Goal: Task Accomplishment & Management: Use online tool/utility

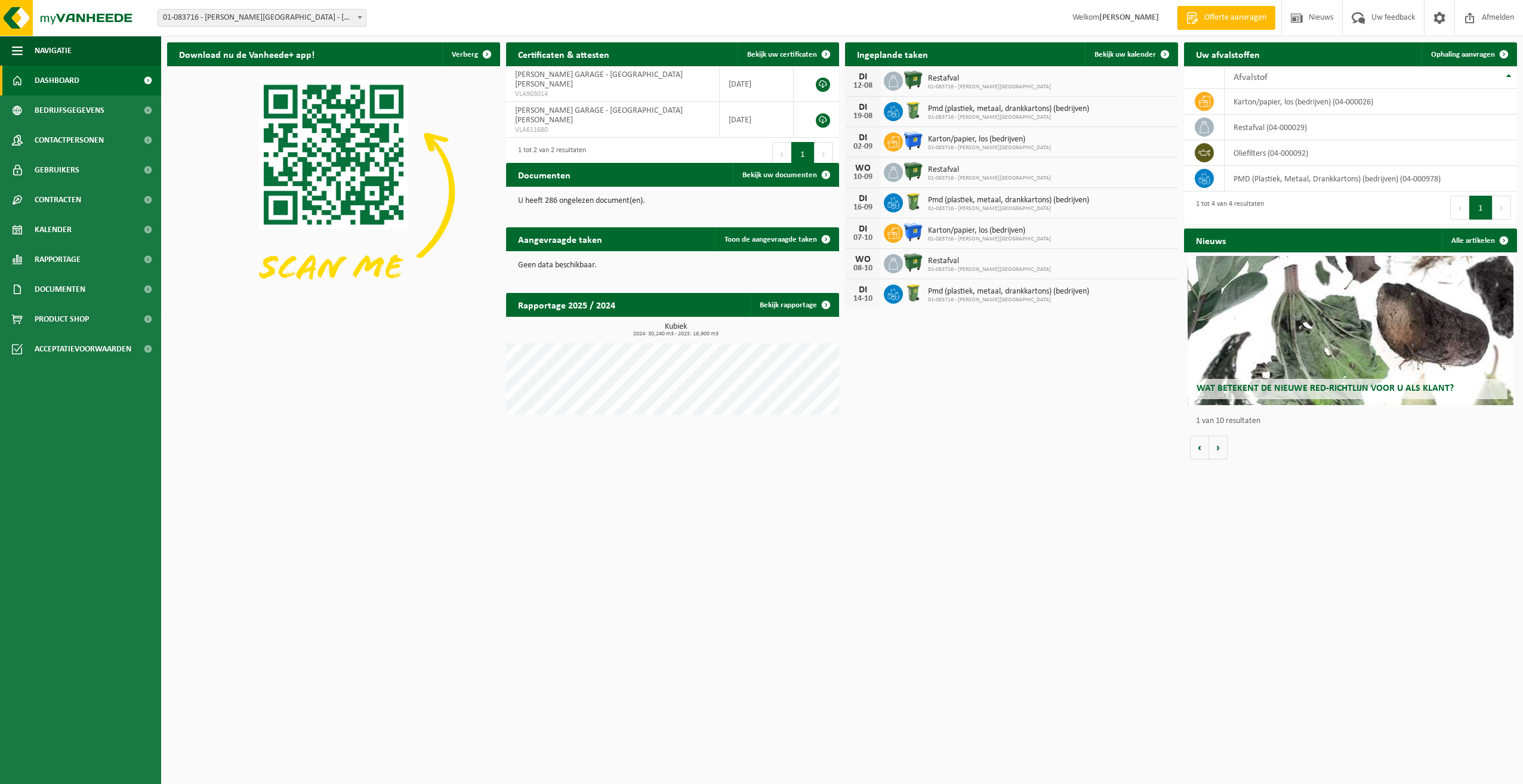
click at [1025, 78] on div "DI 12-08 Restafval 01-083716 - BOONE TOM GARAGE" at bounding box center [1011, 82] width 333 height 30
click at [1137, 53] on span "Bekijk uw kalender" at bounding box center [1125, 55] width 62 height 8
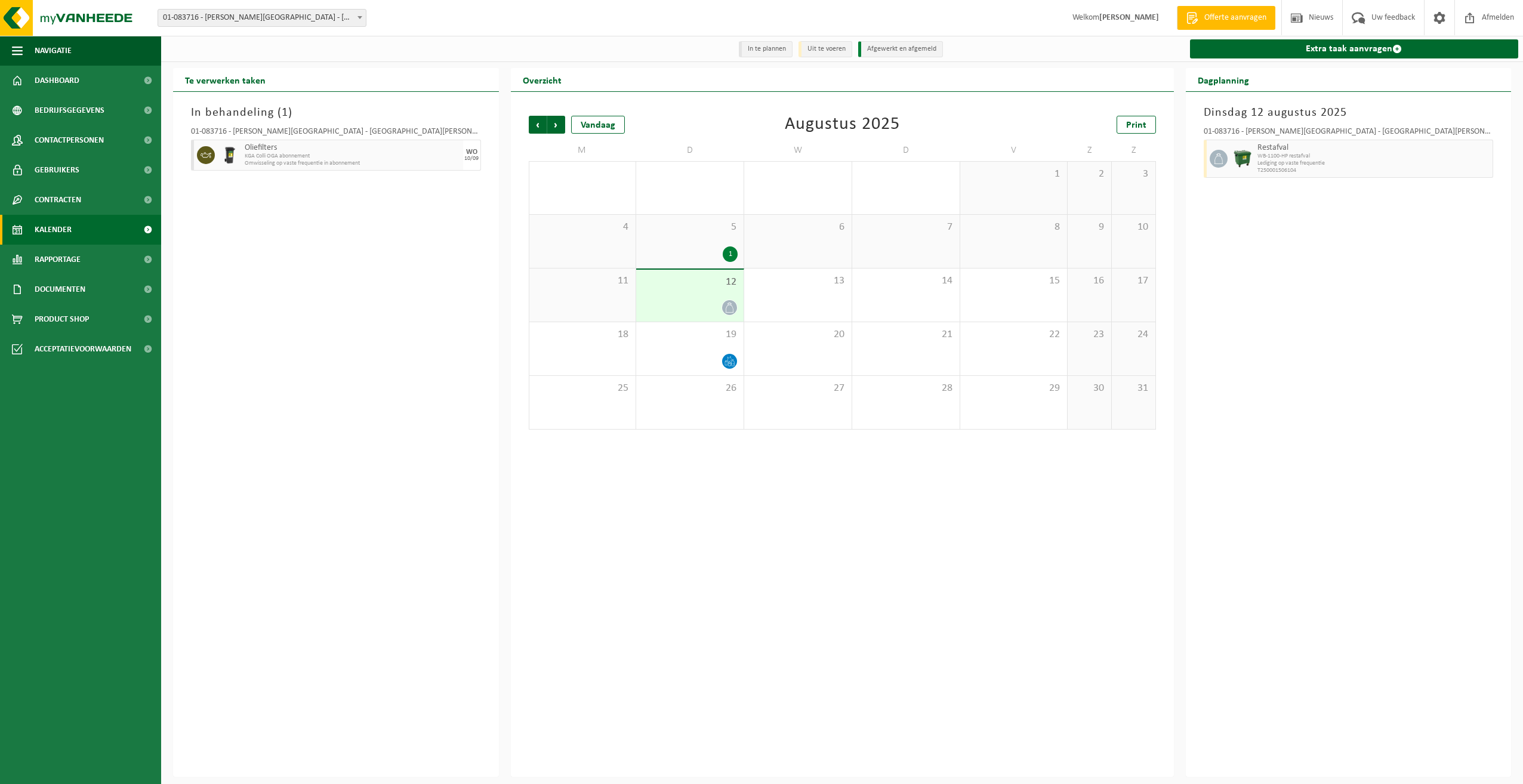
click at [705, 297] on div "12" at bounding box center [690, 296] width 107 height 52
click at [67, 80] on span "Dashboard" at bounding box center [57, 80] width 45 height 30
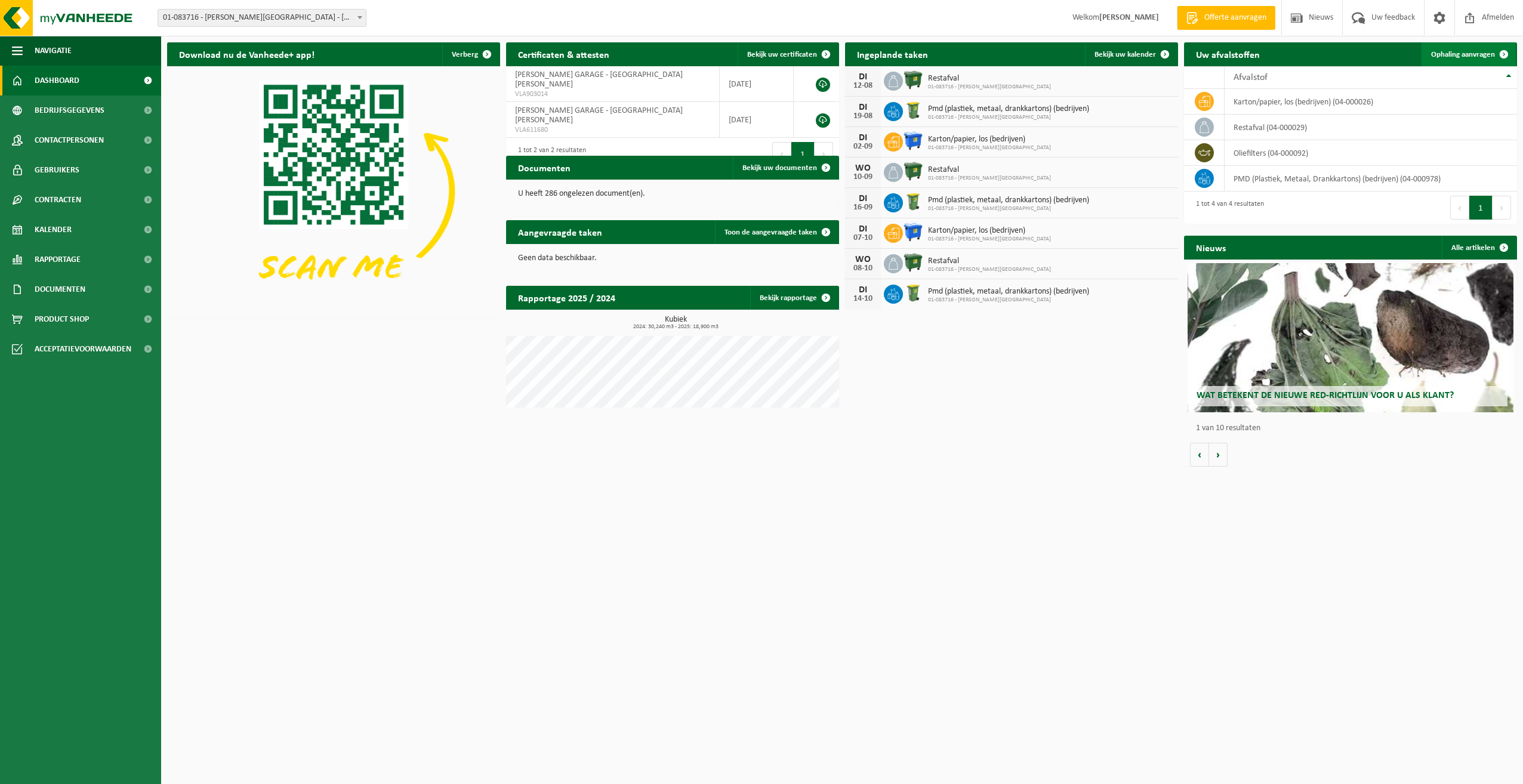
click at [1459, 52] on span "Ophaling aanvragen" at bounding box center [1463, 55] width 64 height 8
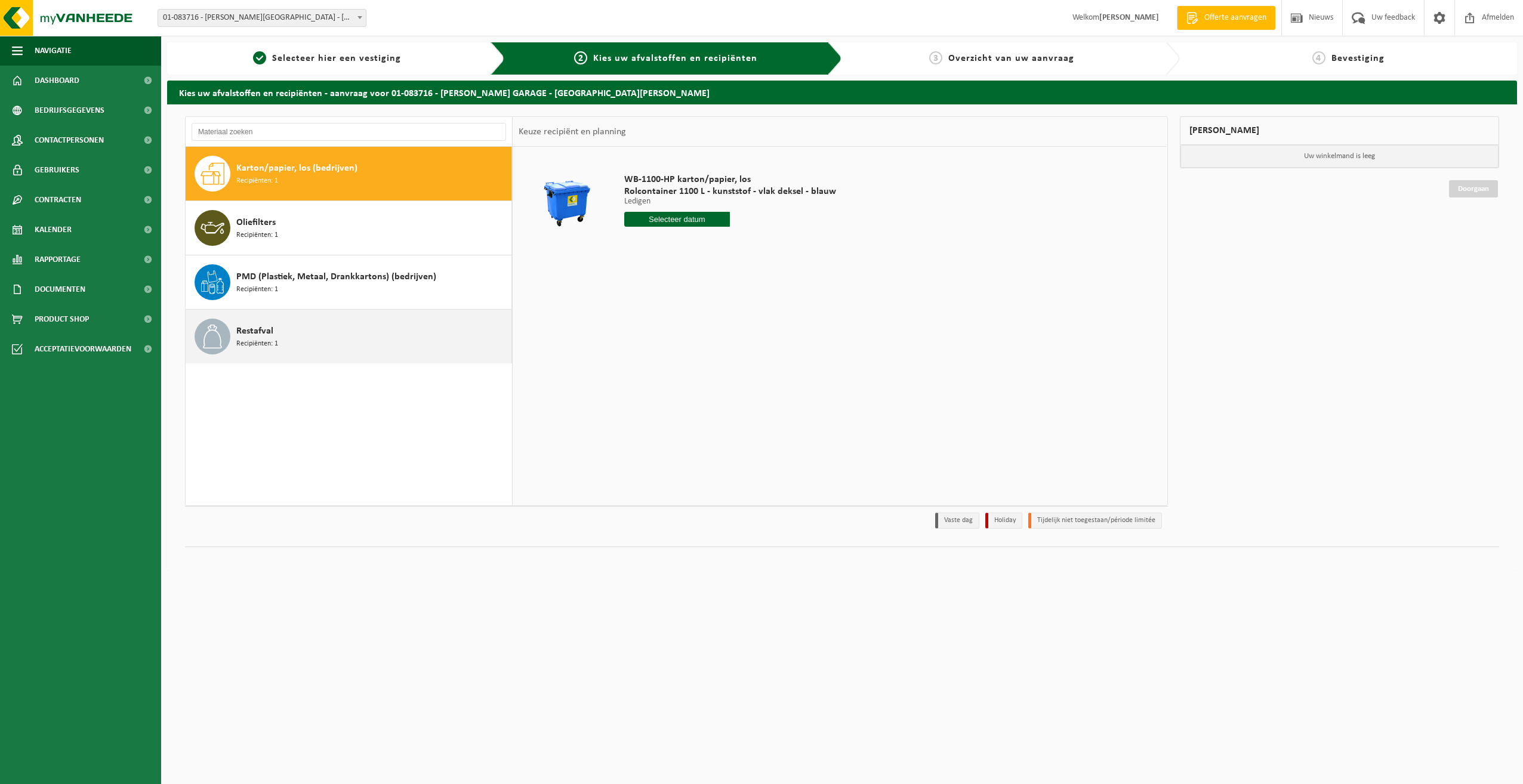
click at [280, 335] on div "Restafval Recipiënten: 1" at bounding box center [372, 337] width 272 height 36
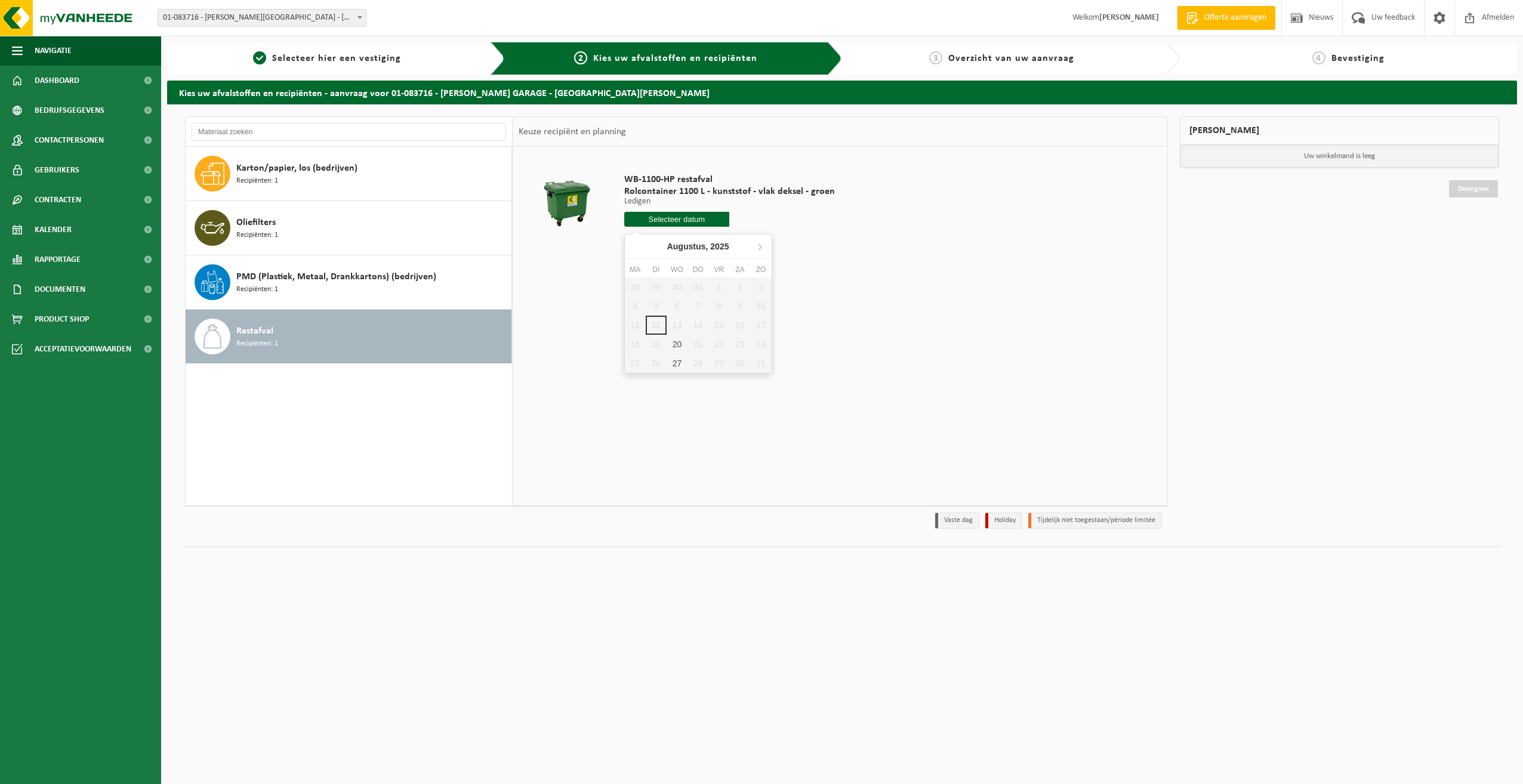
click at [699, 216] on input "text" at bounding box center [677, 219] width 105 height 15
click at [676, 349] on div "20" at bounding box center [677, 344] width 21 height 19
type input "Van [DATE]"
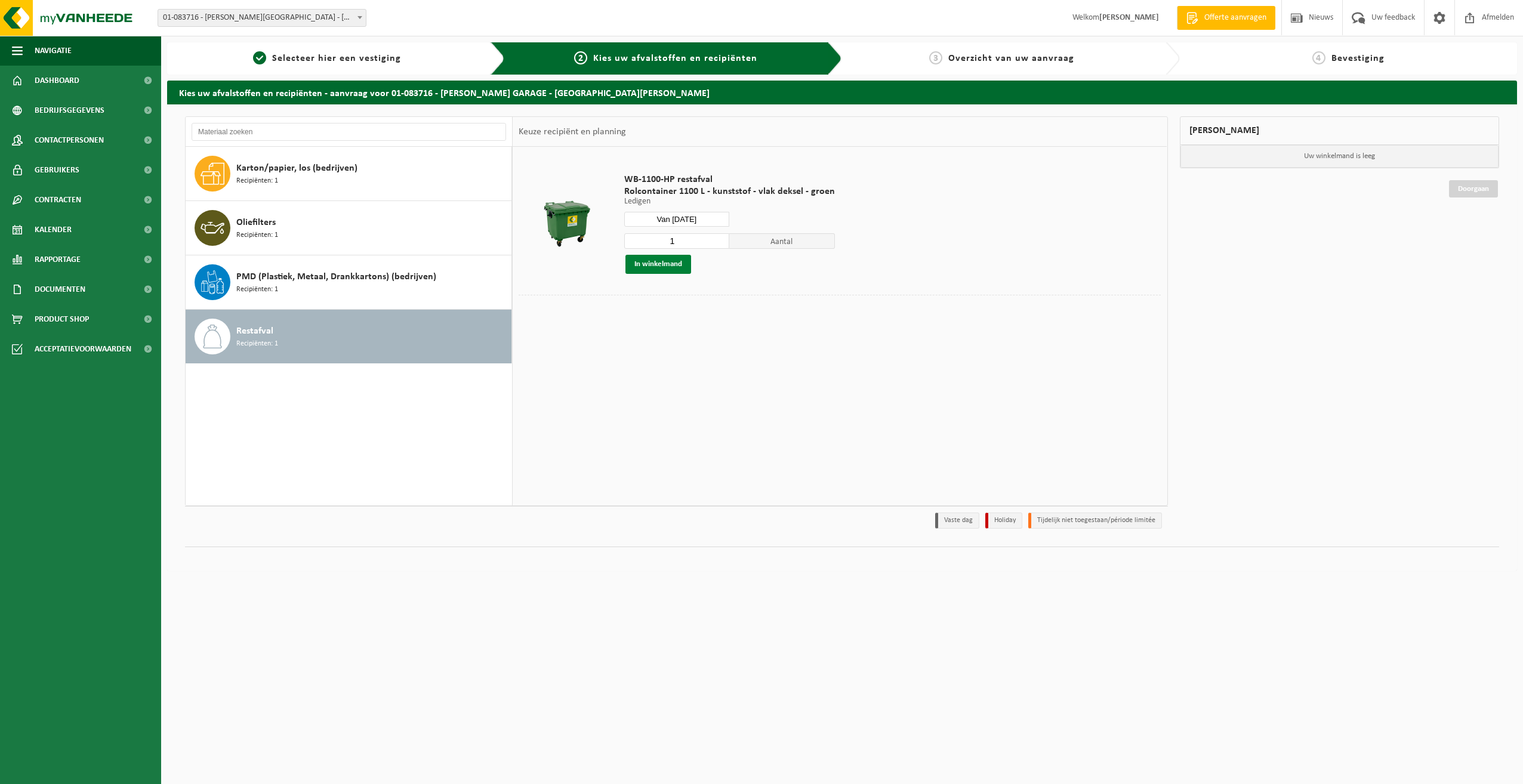
click at [659, 263] on button "In winkelmand" at bounding box center [658, 264] width 66 height 19
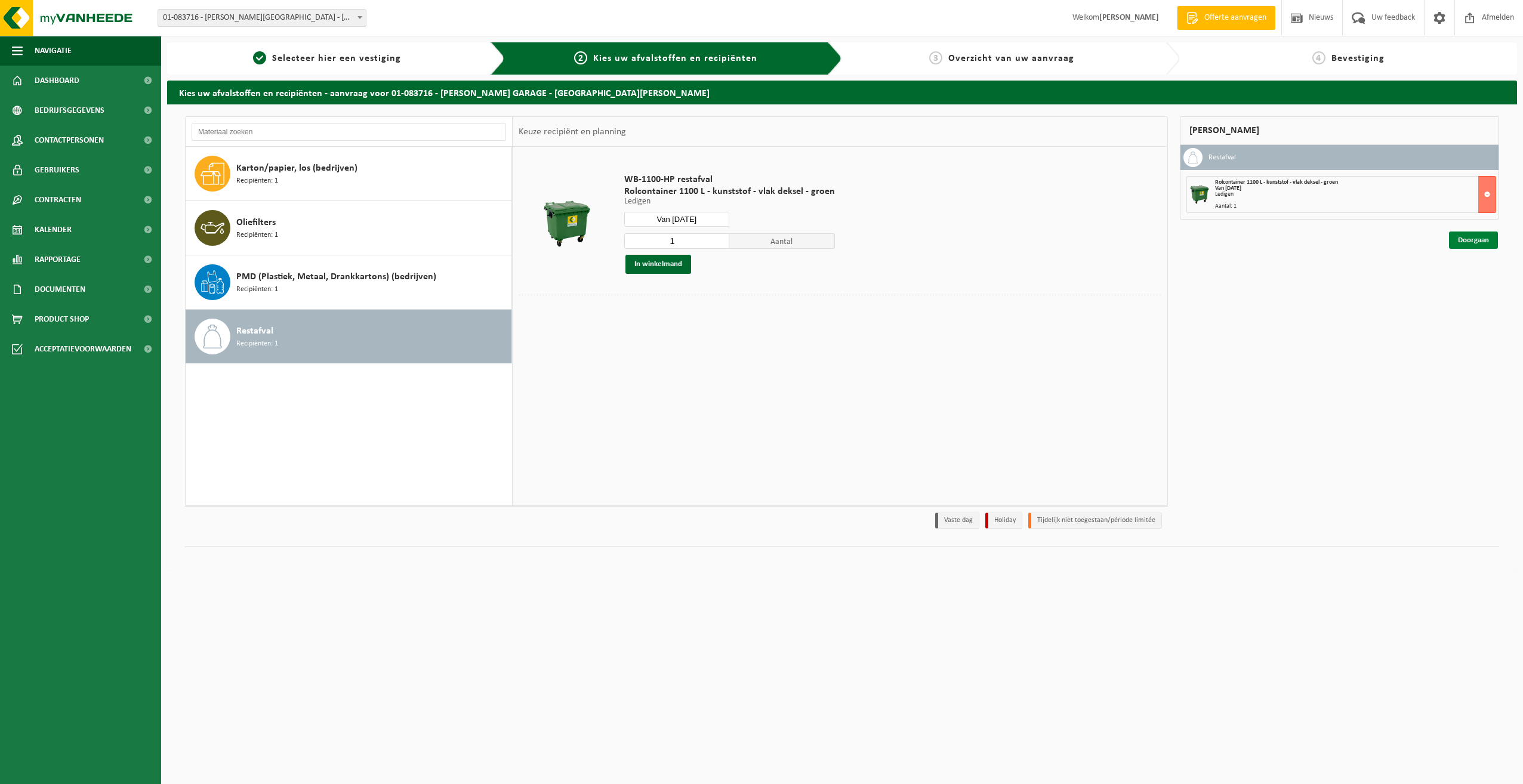
click at [1490, 237] on link "Doorgaan" at bounding box center [1473, 240] width 49 height 17
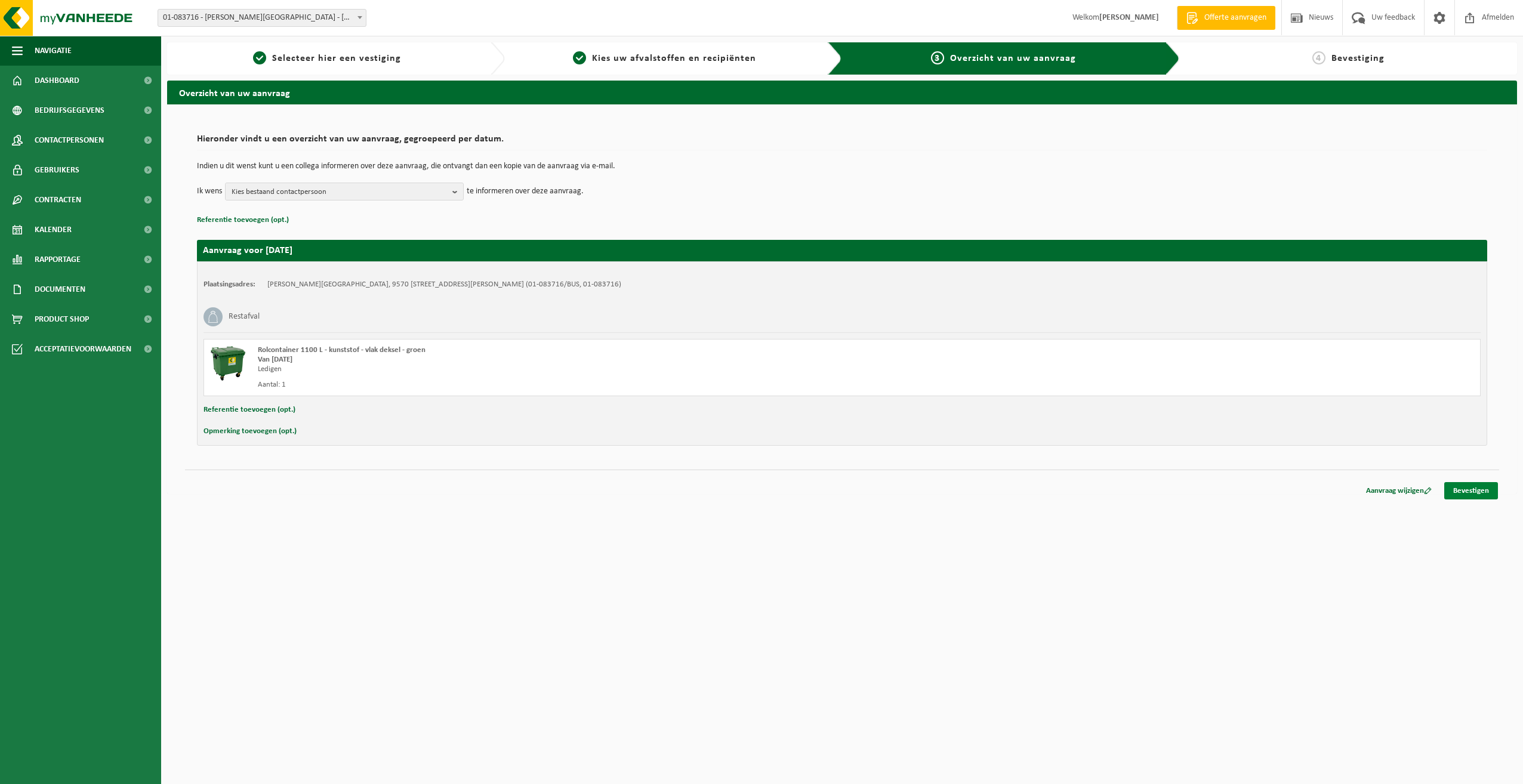
click at [1479, 488] on link "Bevestigen" at bounding box center [1471, 491] width 54 height 17
